Goal: Navigation & Orientation: Find specific page/section

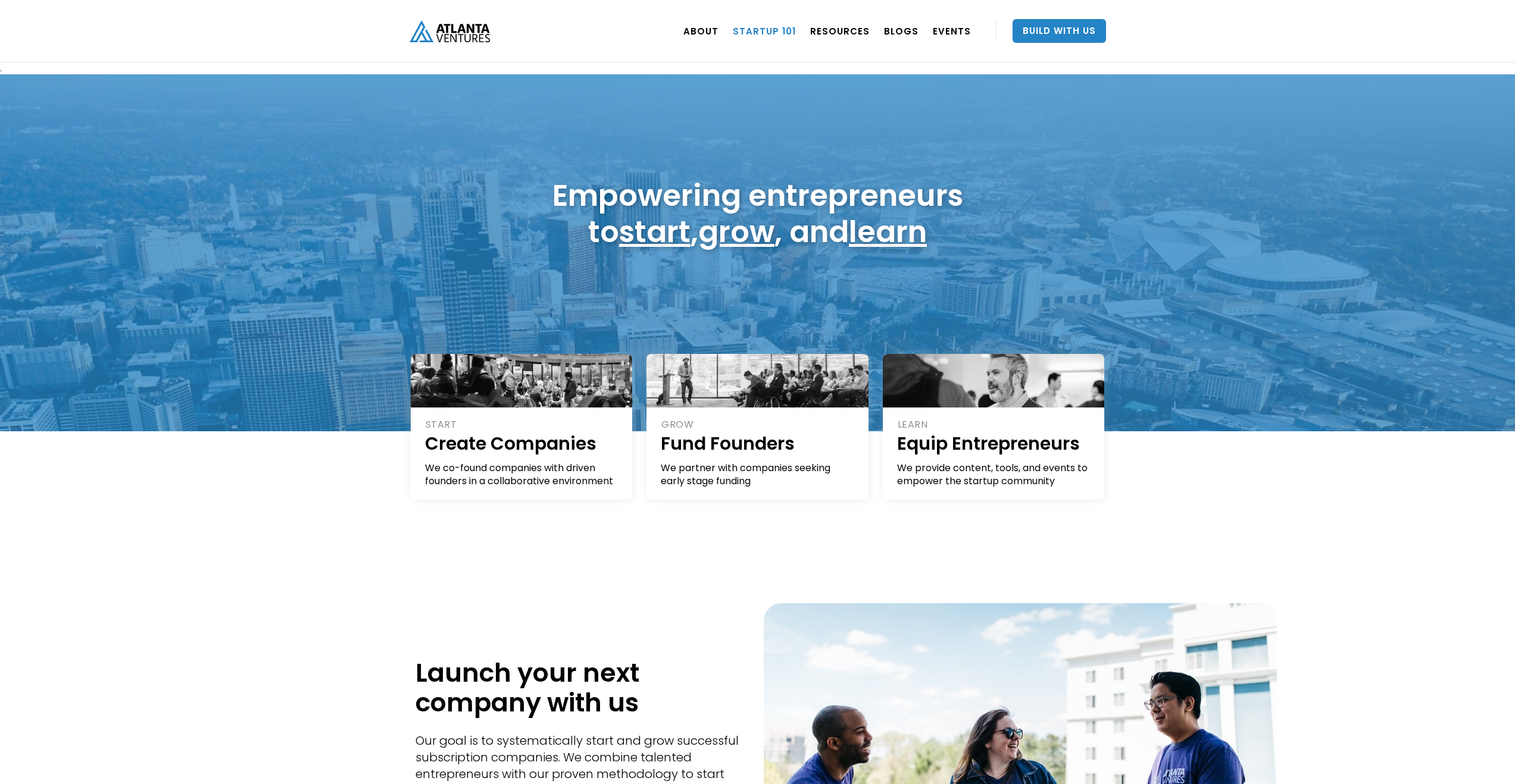
click at [764, 25] on link "Startup 101" at bounding box center [764, 31] width 63 height 33
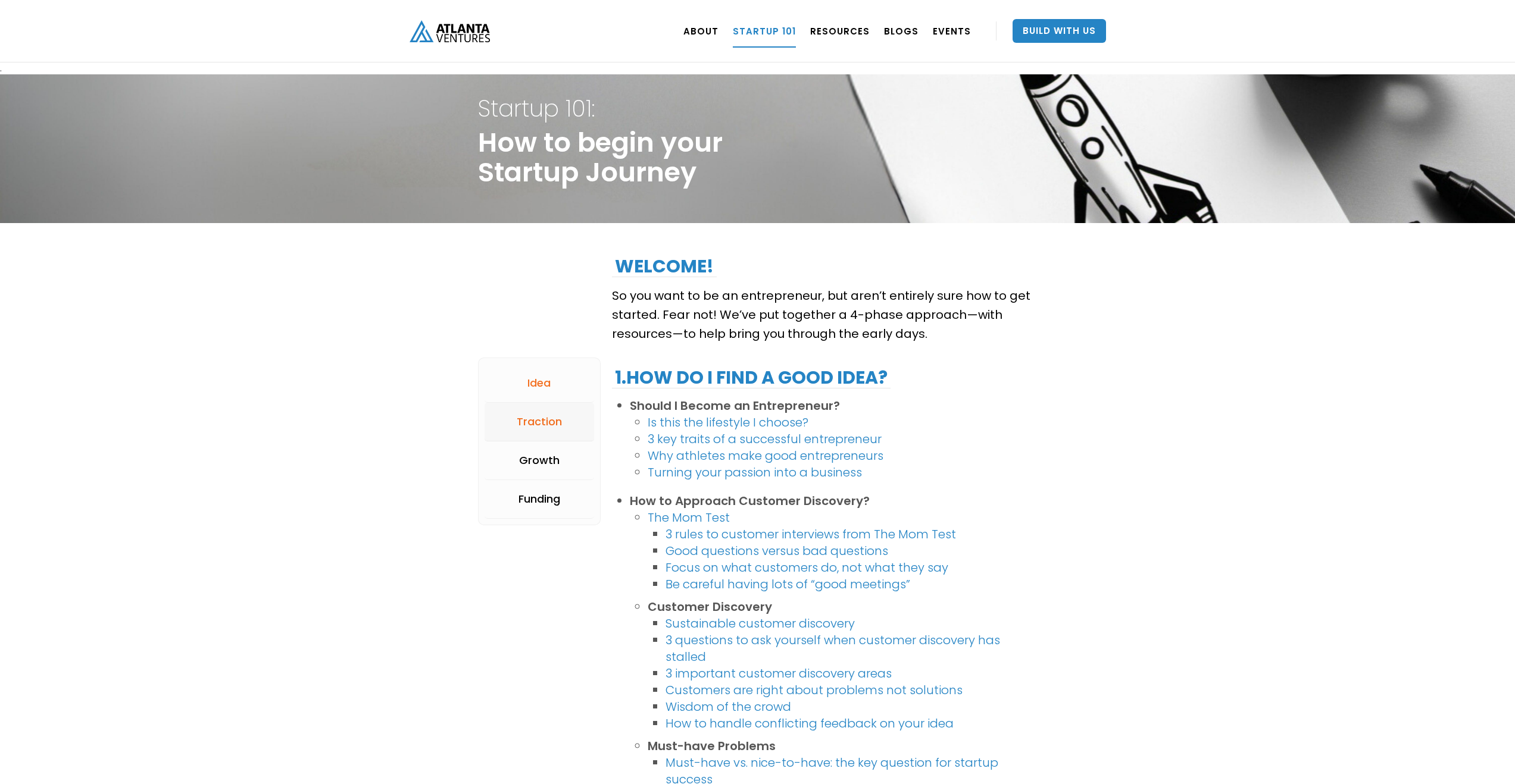
click at [553, 422] on div "Traction" at bounding box center [539, 422] width 45 height 12
click at [963, 36] on link "EVENTS" at bounding box center [952, 31] width 38 height 33
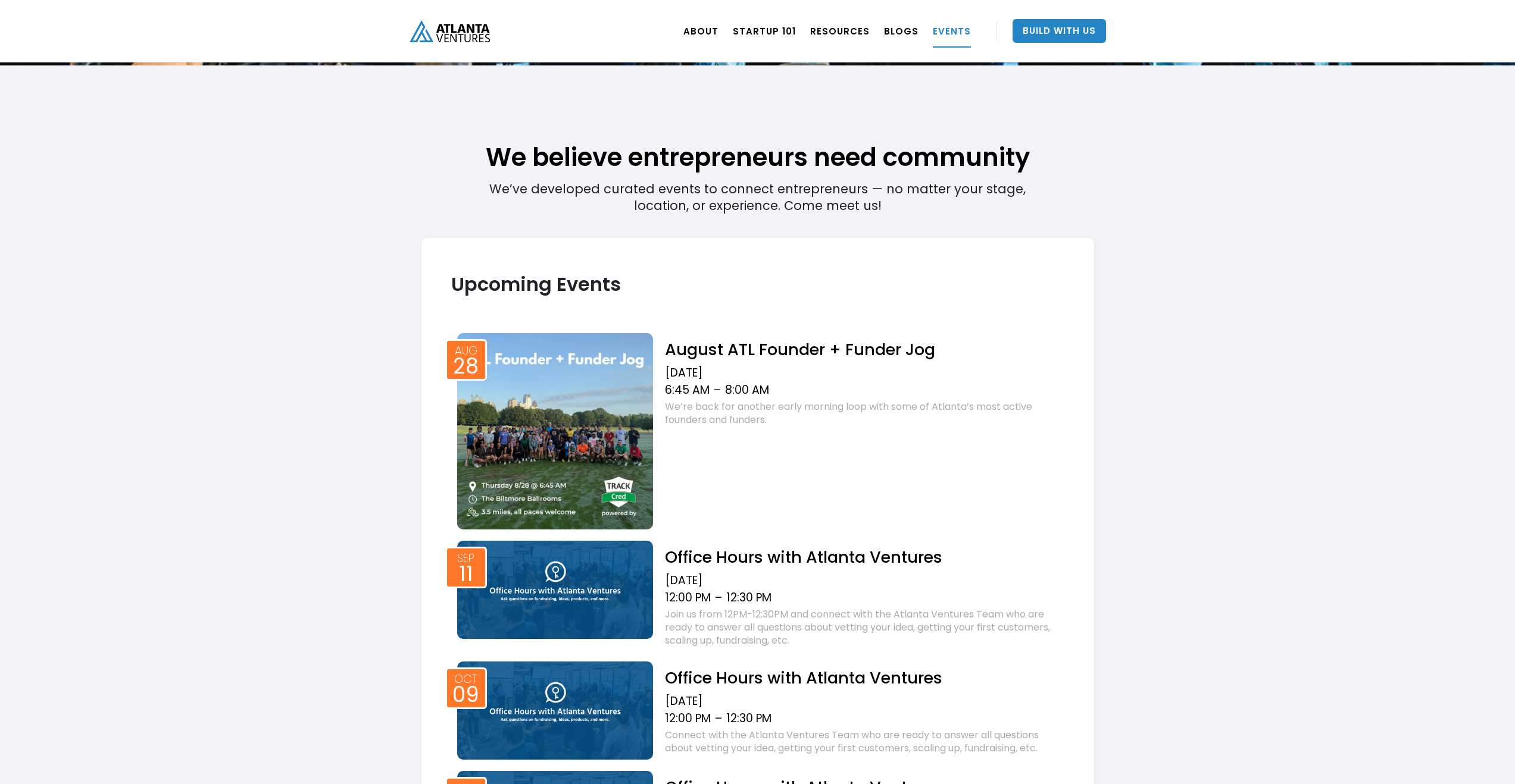
scroll to position [14, 0]
